Goal: Browse casually

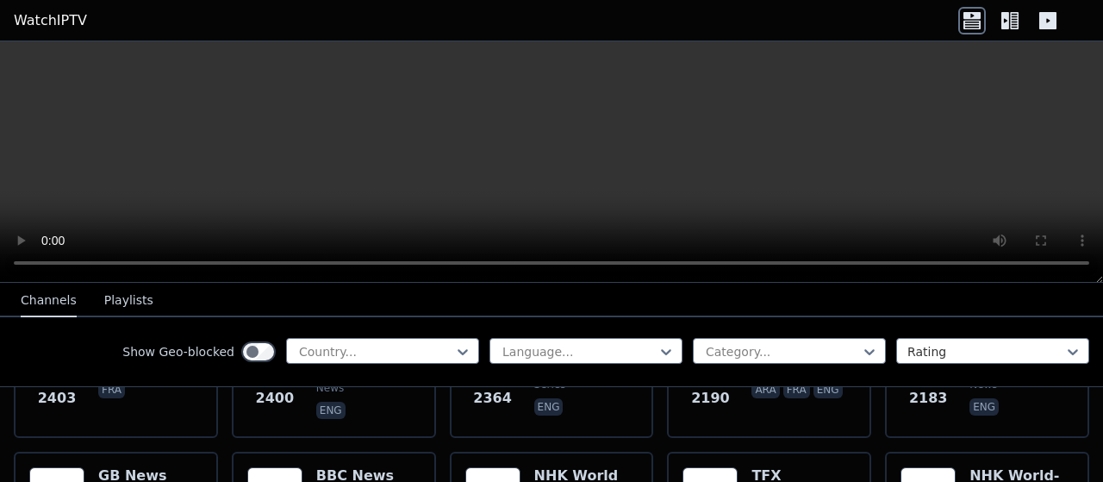
scroll to position [1222, 0]
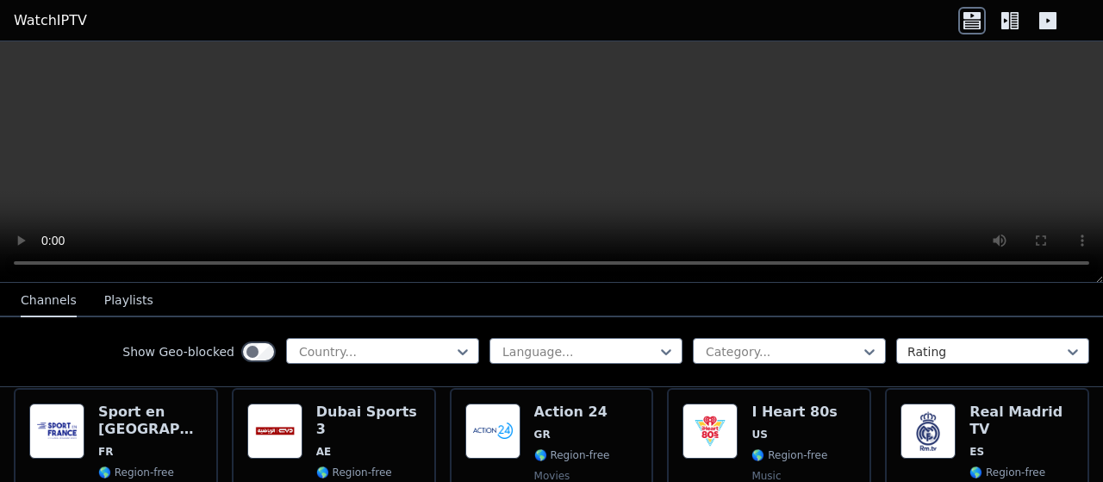
click at [104, 299] on button "Playlists" at bounding box center [128, 300] width 49 height 33
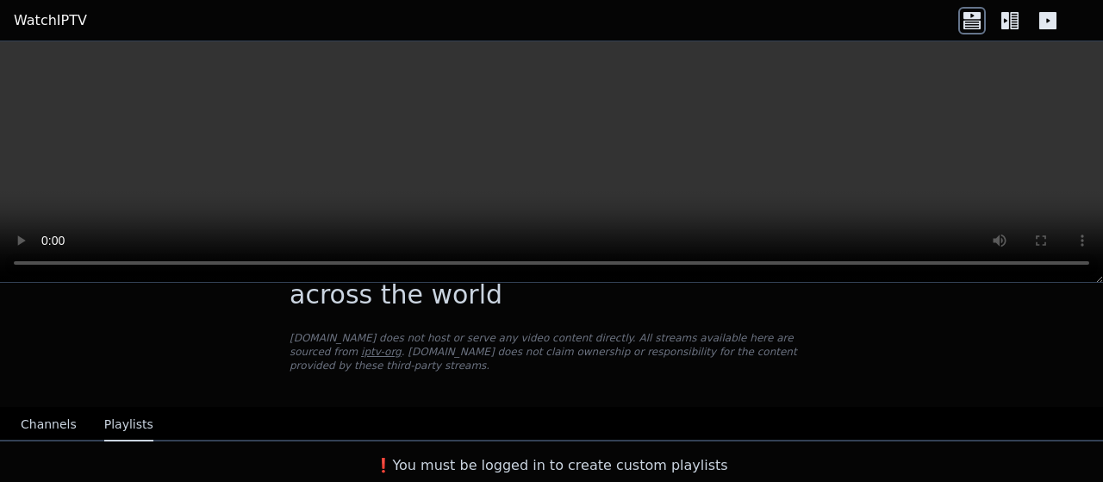
scroll to position [50, 0]
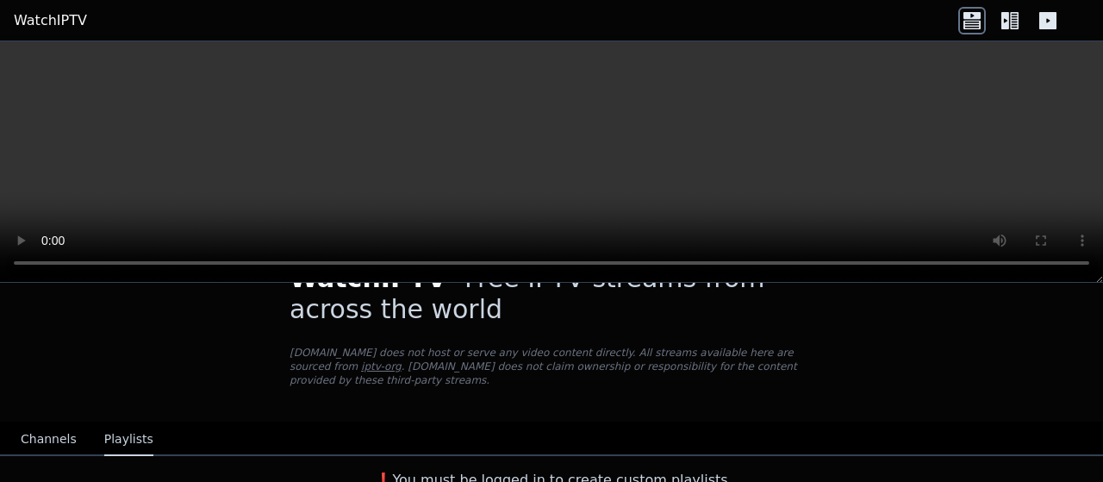
click at [1021, 9] on icon at bounding box center [1010, 21] width 28 height 28
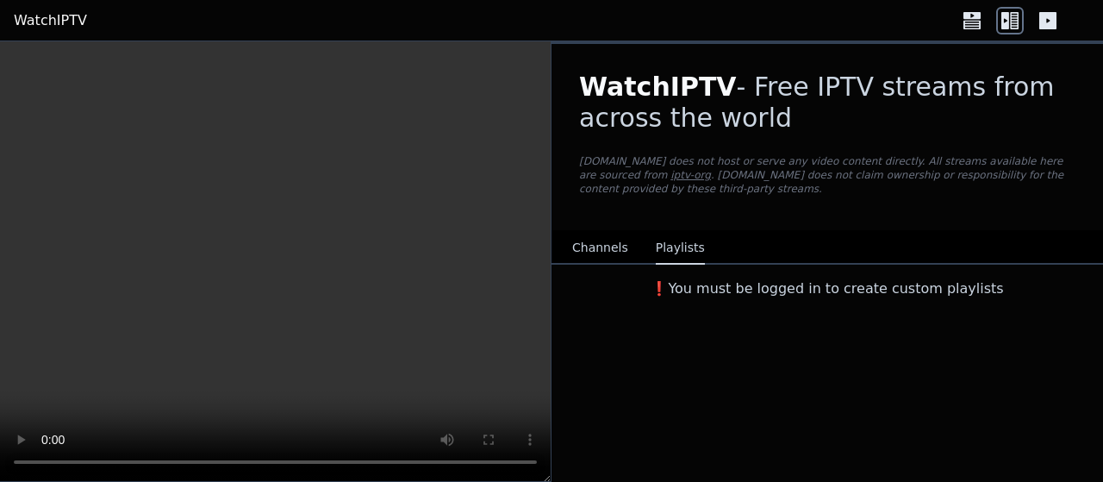
scroll to position [0, 0]
click at [1048, 13] on icon at bounding box center [1047, 20] width 17 height 17
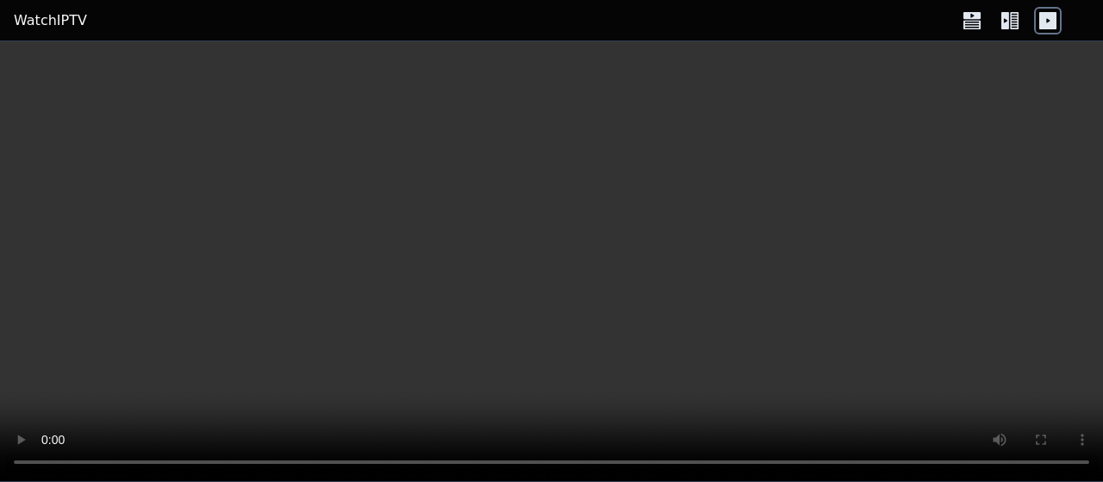
click at [967, 18] on icon at bounding box center [971, 15] width 17 height 7
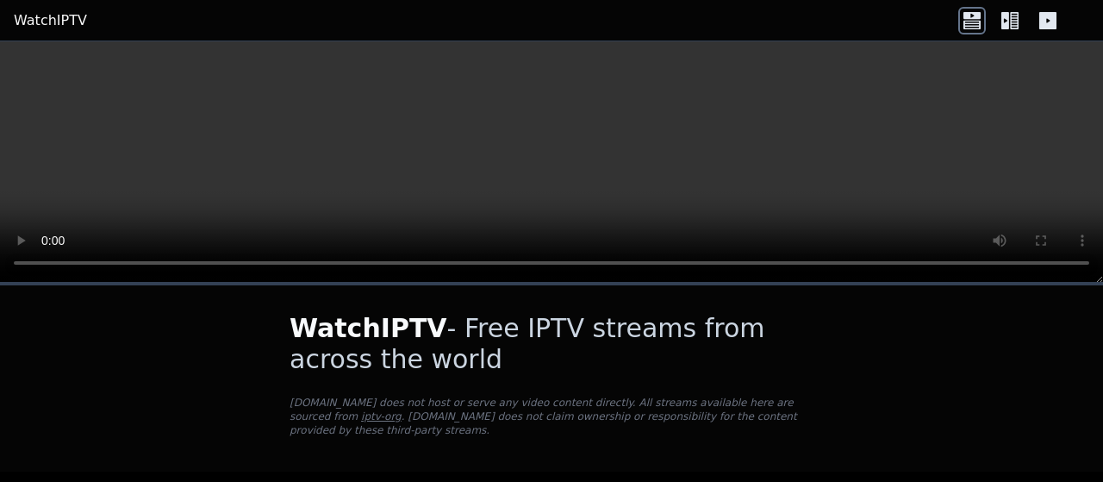
click at [1006, 12] on icon at bounding box center [1005, 20] width 8 height 17
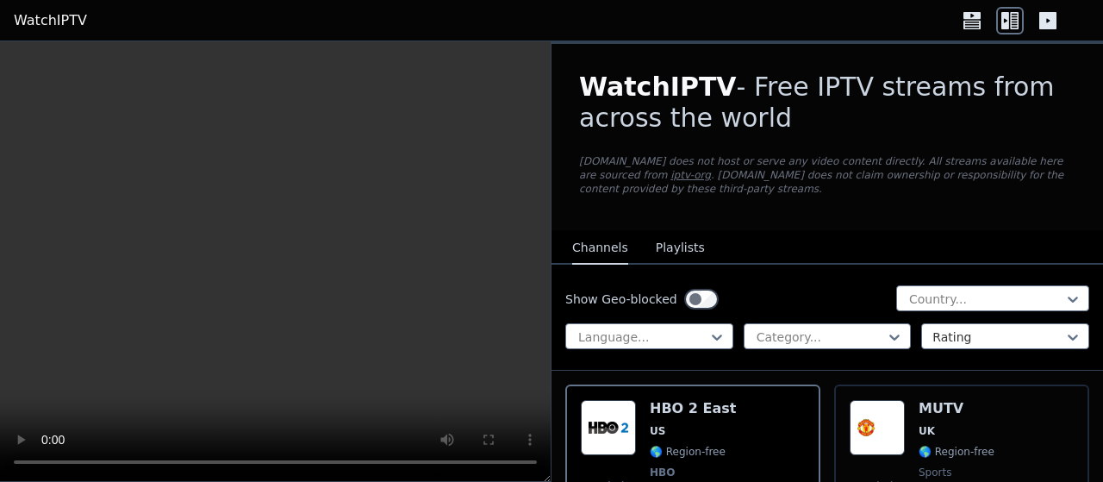
click at [667, 236] on button "Playlists" at bounding box center [680, 248] width 49 height 33
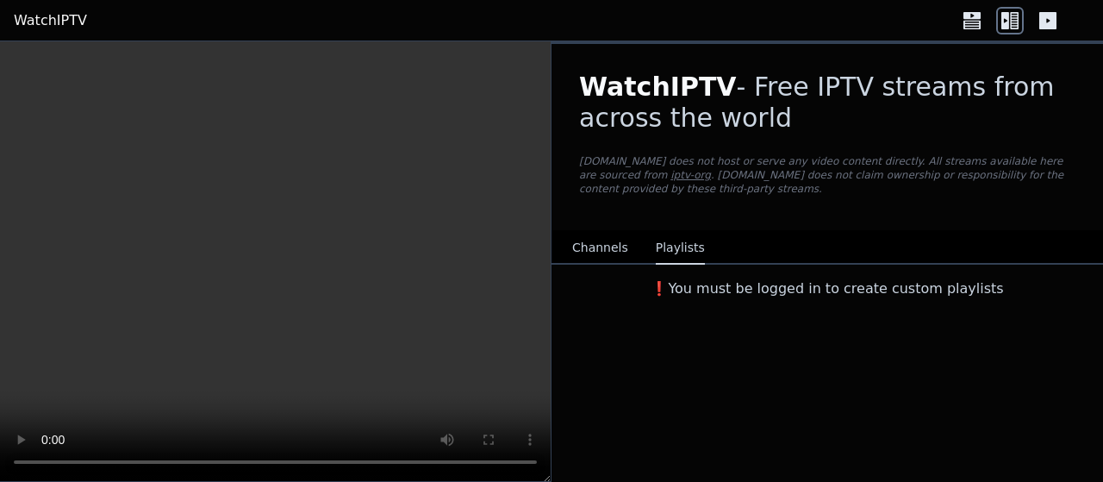
click at [762, 290] on div "❗️You must be logged in to create custom playlists" at bounding box center [826, 284] width 551 height 41
click at [781, 278] on h3 "❗️You must be logged in to create custom playlists" at bounding box center [826, 288] width 551 height 21
click at [607, 233] on button "Channels" at bounding box center [600, 248] width 56 height 33
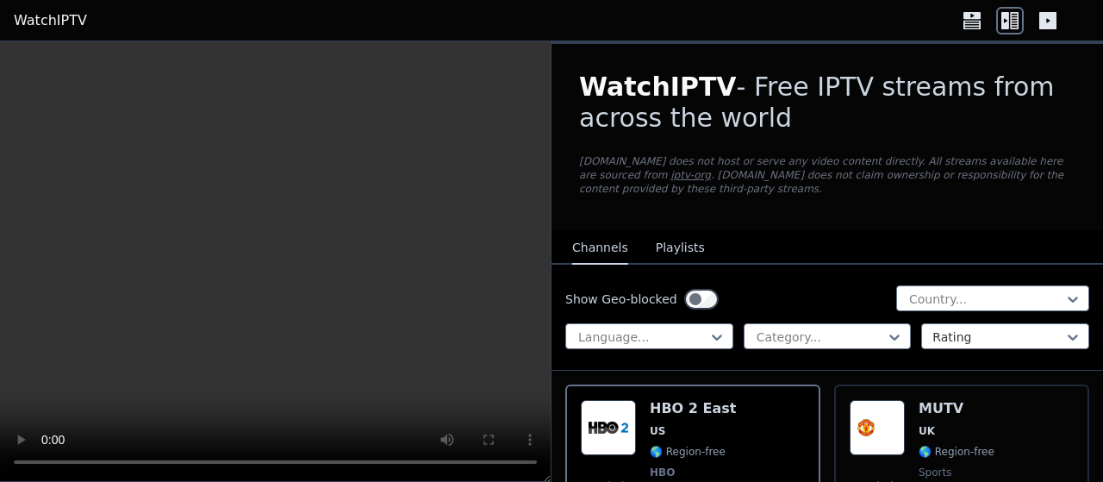
click at [670, 175] on link "iptv-org" at bounding box center [690, 175] width 40 height 12
click at [711, 169] on link "iptv-org" at bounding box center [690, 175] width 40 height 12
